Goal: Obtain resource: Download file/media

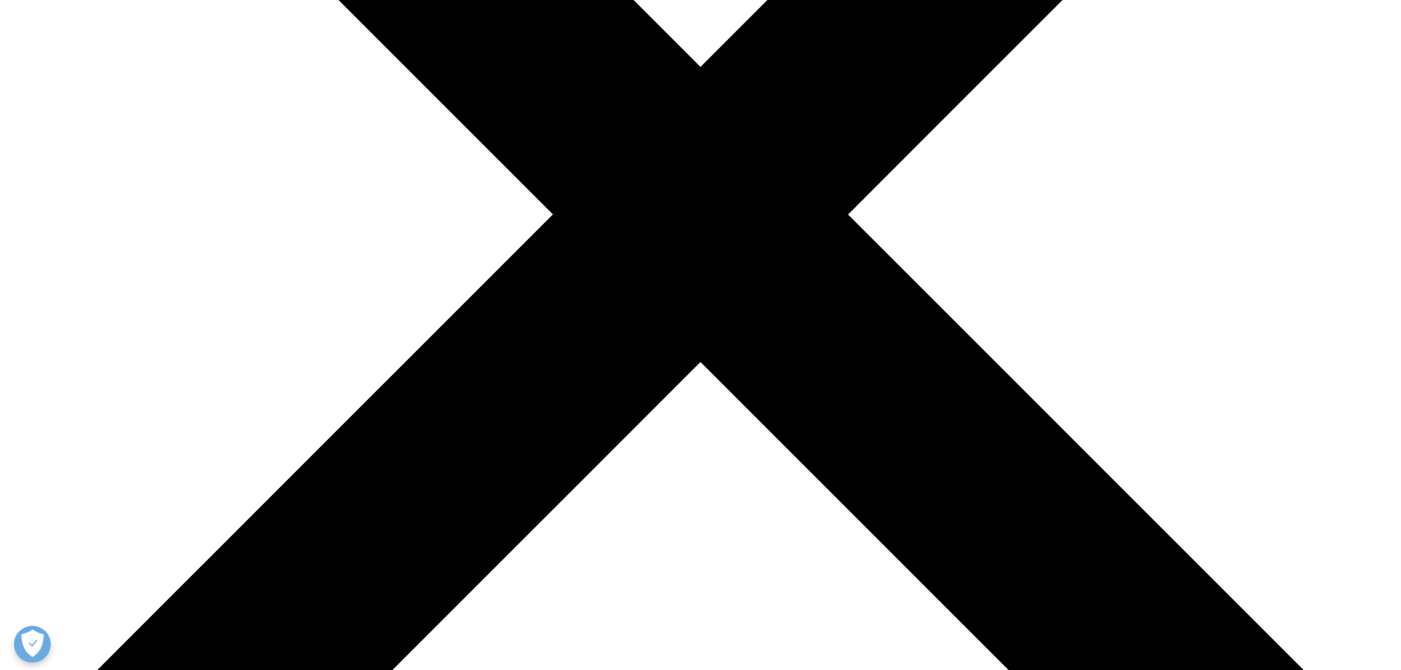
scroll to position [515, 0]
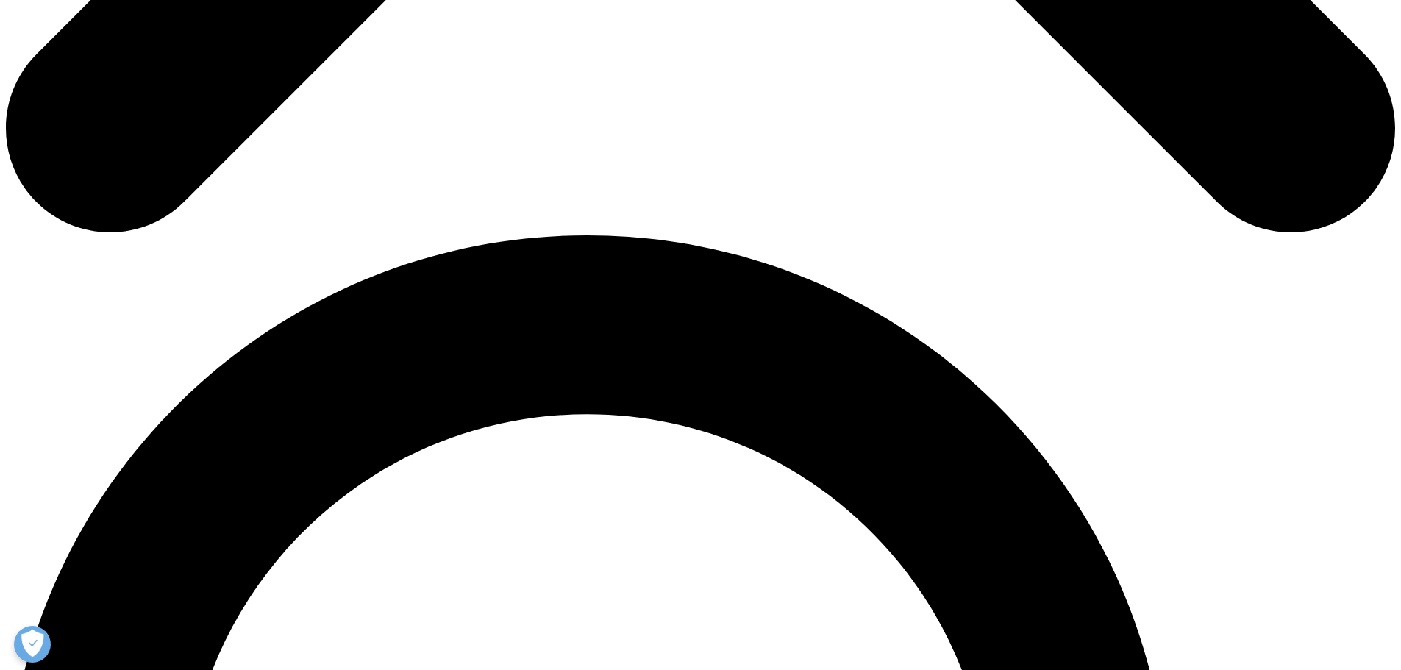
scroll to position [1177, 0]
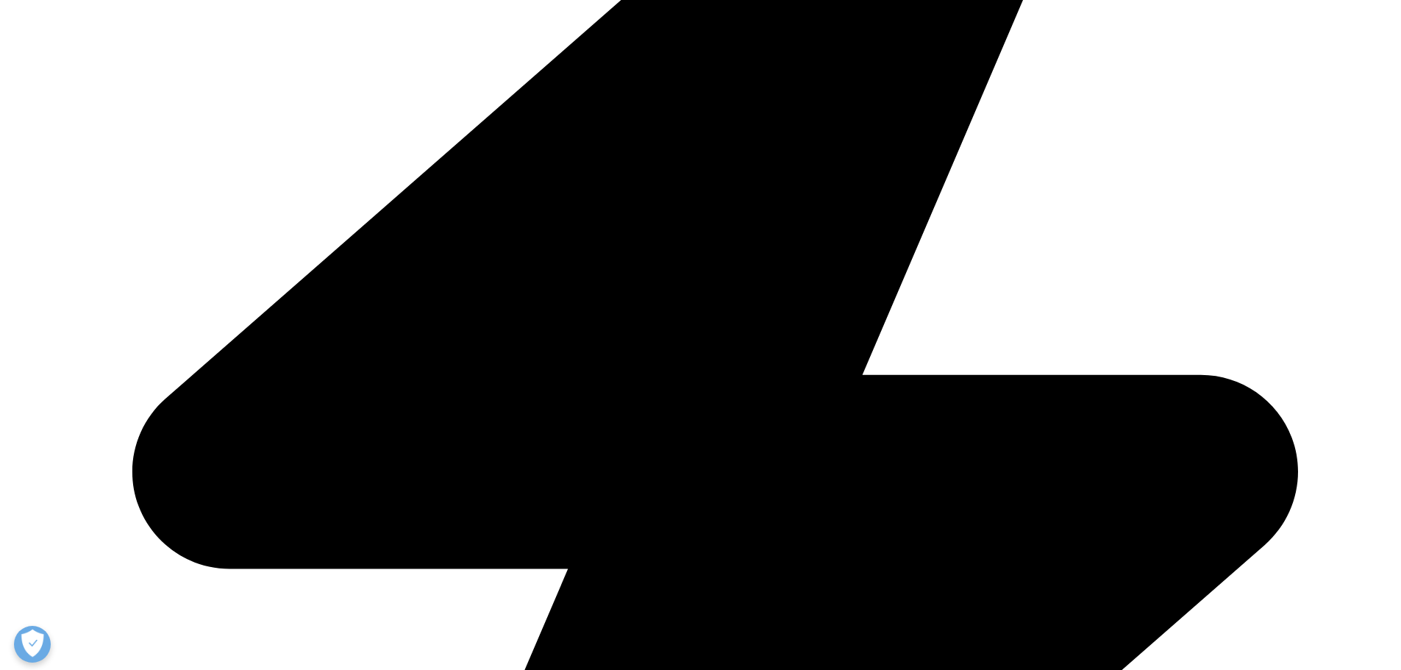
scroll to position [662, 0]
type input "Chad"
type input "Wessel"
type input "cwessel@bio.org"
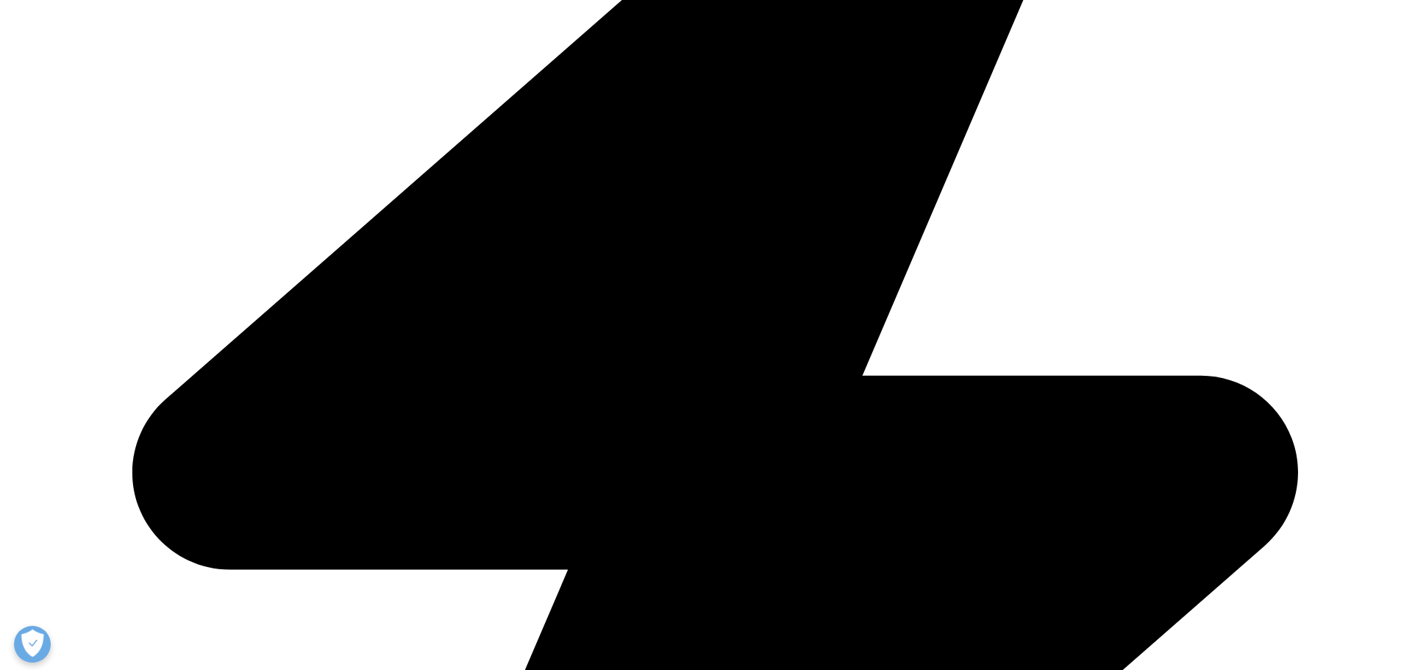
type input "Biotechnology Innovation Organization (BIO)"
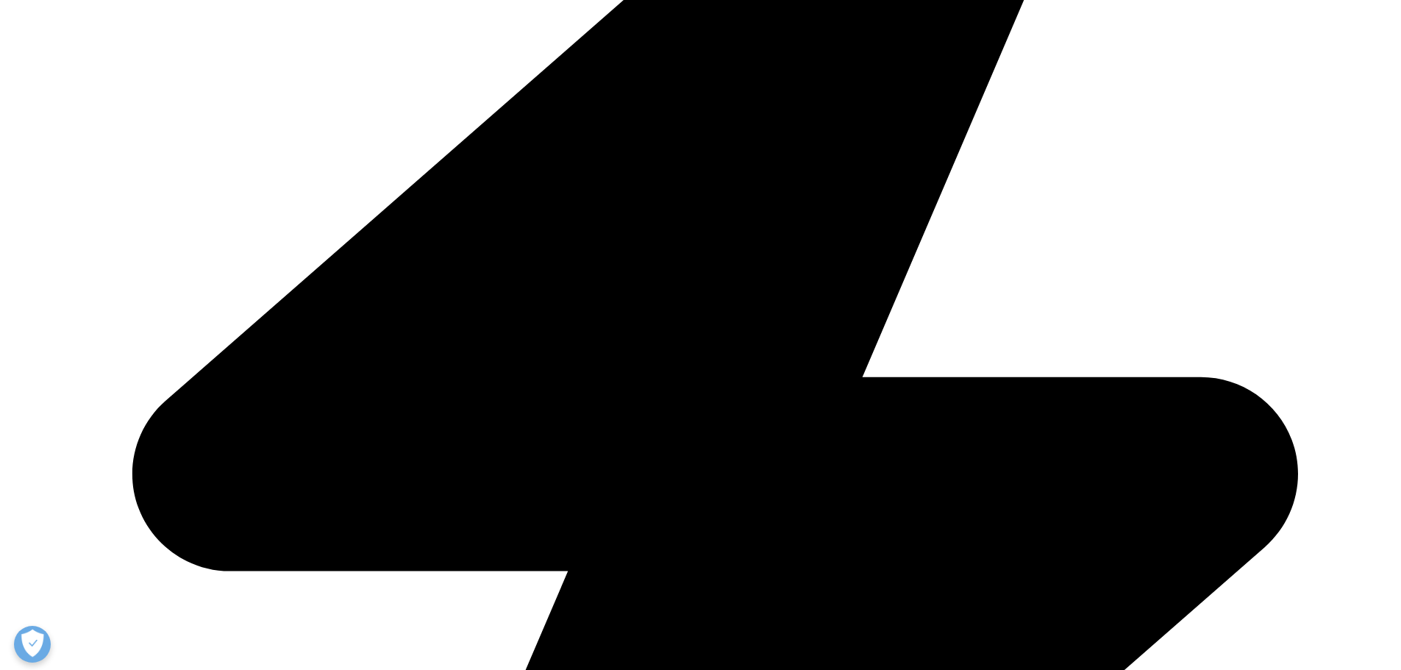
select select "[GEOGRAPHIC_DATA]"
type input "Director, Industry Research"
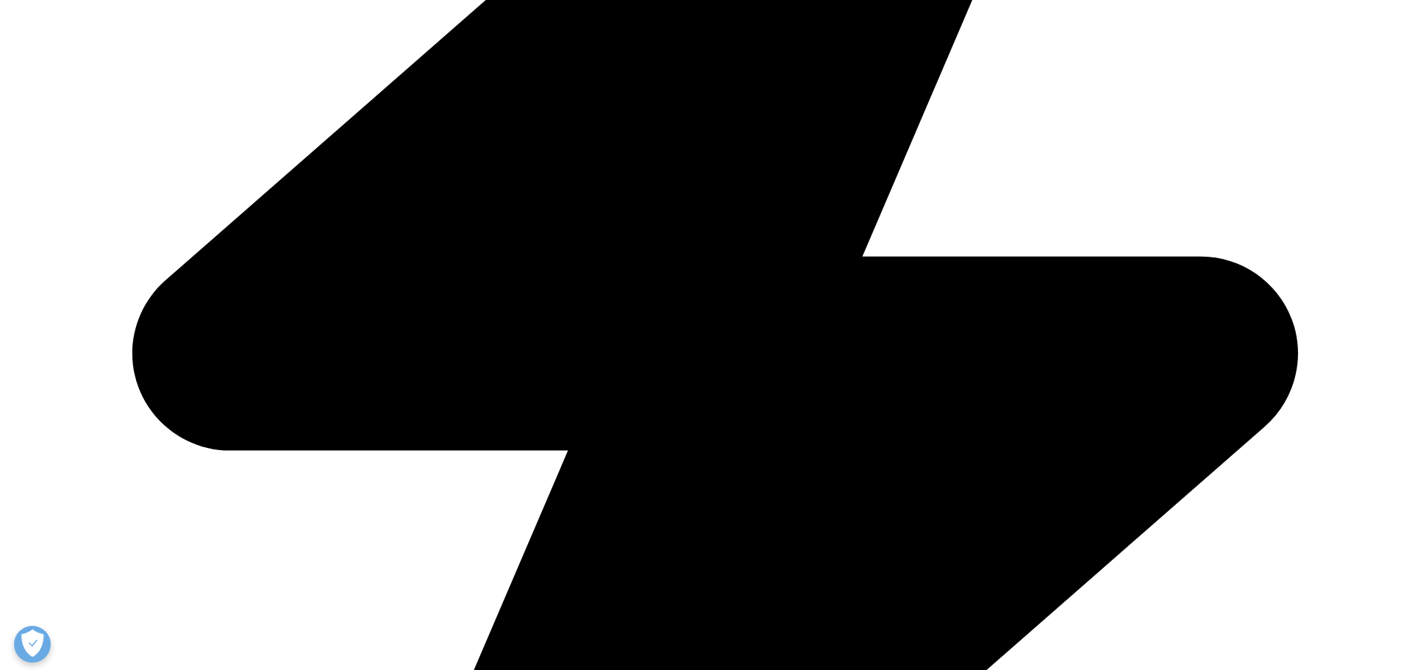
scroll to position [809, 0]
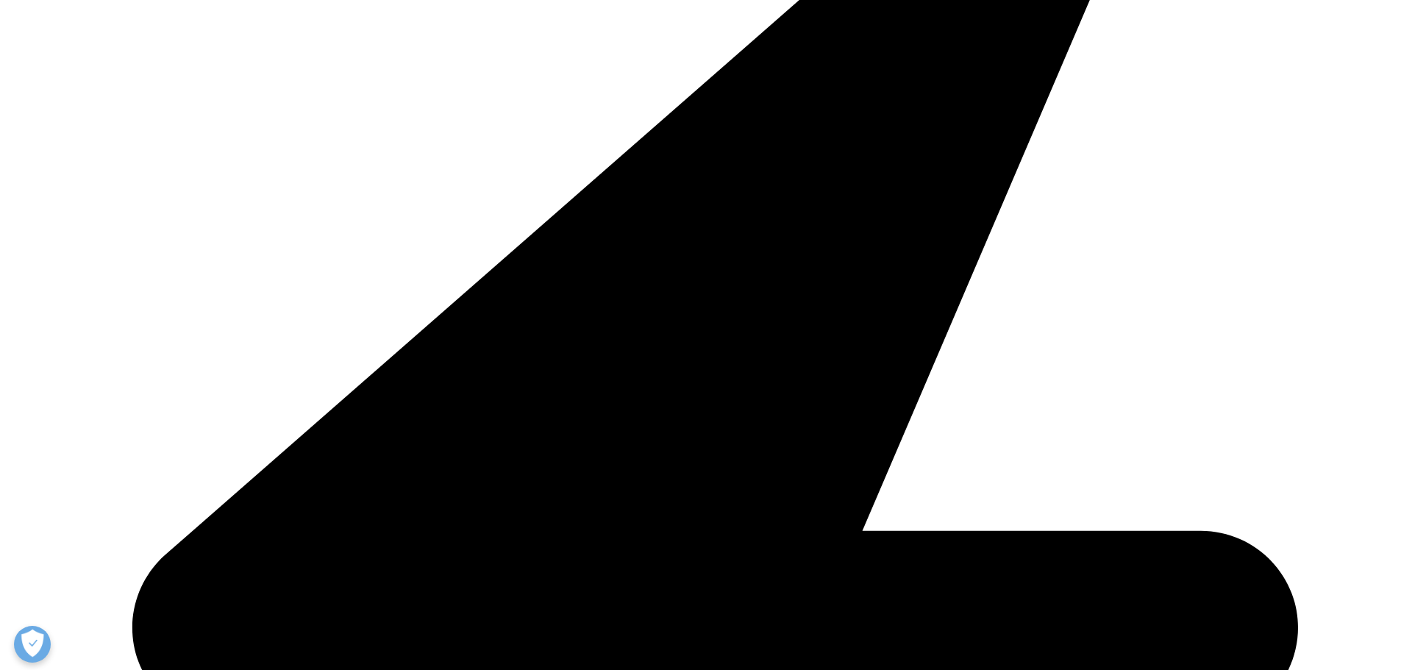
scroll to position [526, 0]
